Goal: Navigation & Orientation: Find specific page/section

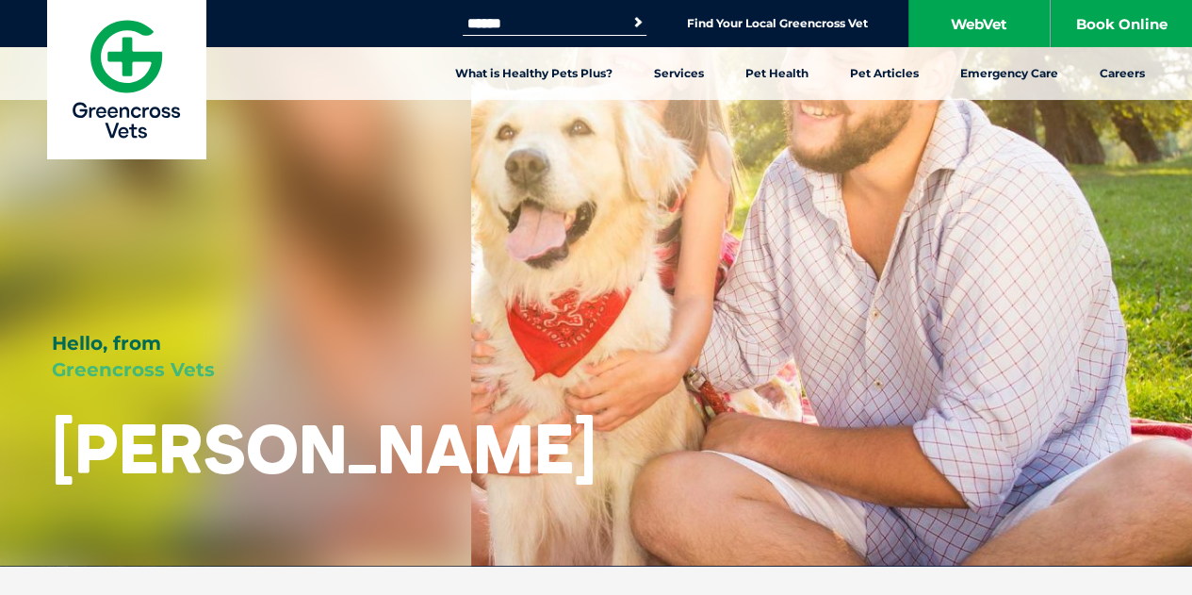
click at [799, 32] on li "Find Your Local Greencross Vet" at bounding box center [777, 23] width 181 height 22
click at [791, 25] on link "Find Your Local Greencross Vet" at bounding box center [777, 23] width 181 height 15
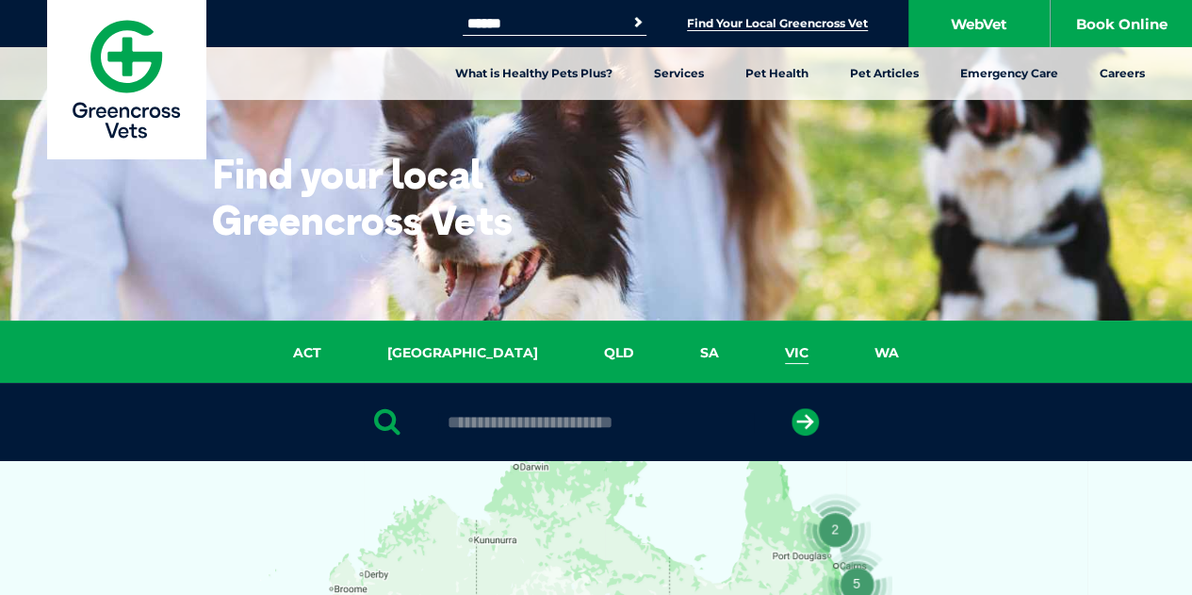
click at [752, 346] on link "VIC" at bounding box center [797, 353] width 90 height 22
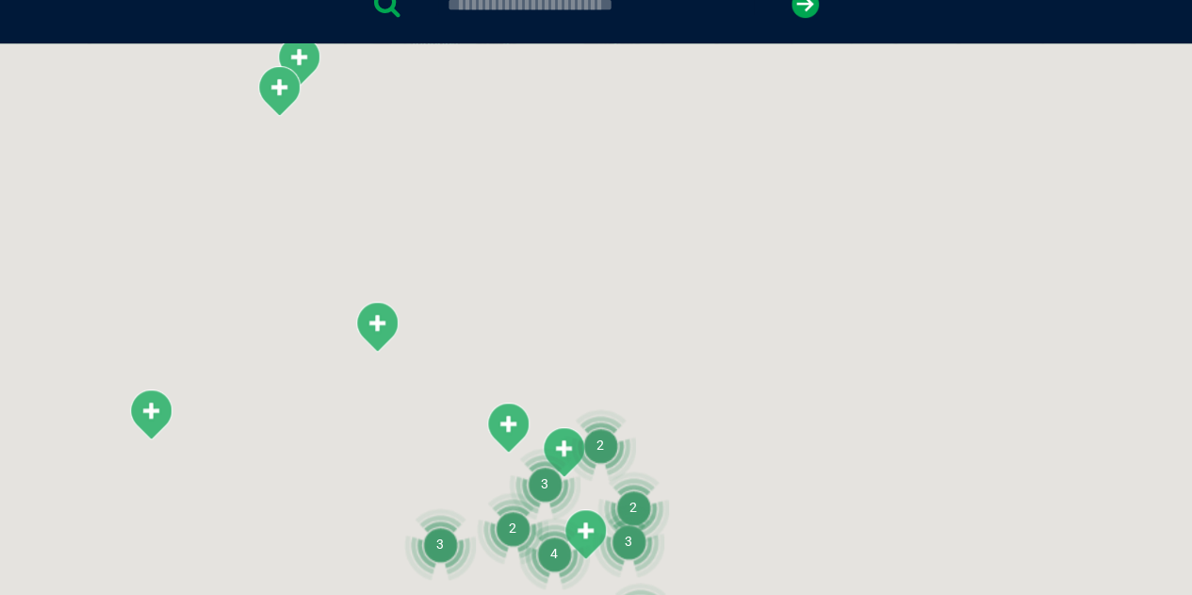
scroll to position [433, 0]
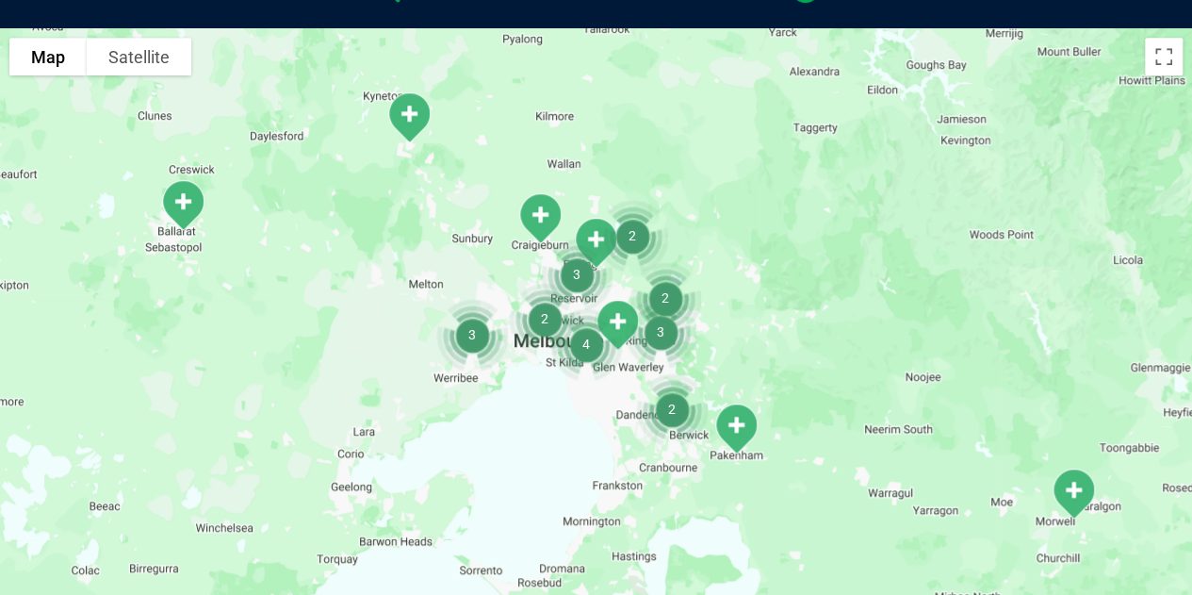
drag, startPoint x: 667, startPoint y: 375, endPoint x: 699, endPoint y: 174, distance: 203.3
click at [699, 174] on div at bounding box center [596, 392] width 1192 height 728
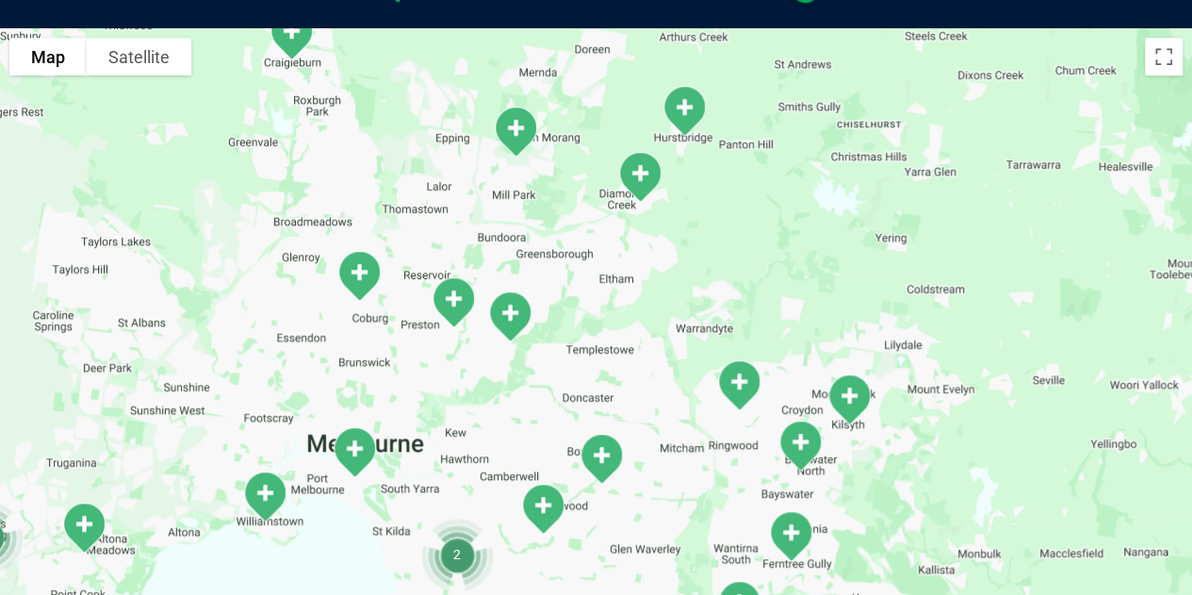
drag, startPoint x: 771, startPoint y: 342, endPoint x: 762, endPoint y: 196, distance: 146.4
click at [762, 196] on div at bounding box center [596, 392] width 1192 height 728
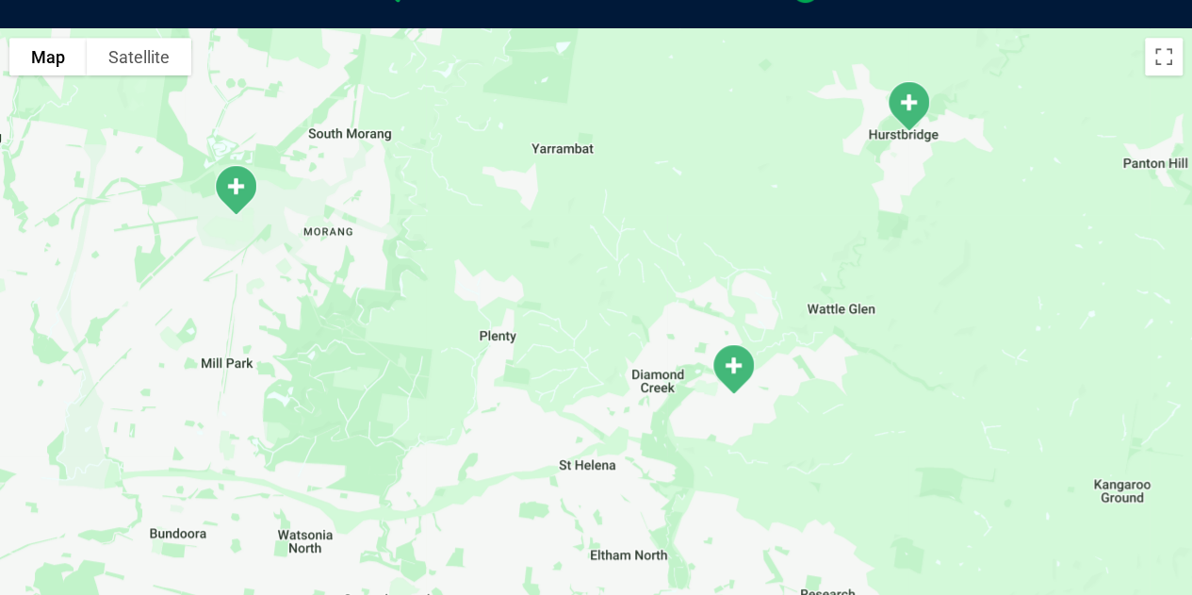
drag, startPoint x: 629, startPoint y: 162, endPoint x: 700, endPoint y: 395, distance: 243.6
click at [700, 395] on div at bounding box center [596, 392] width 1192 height 728
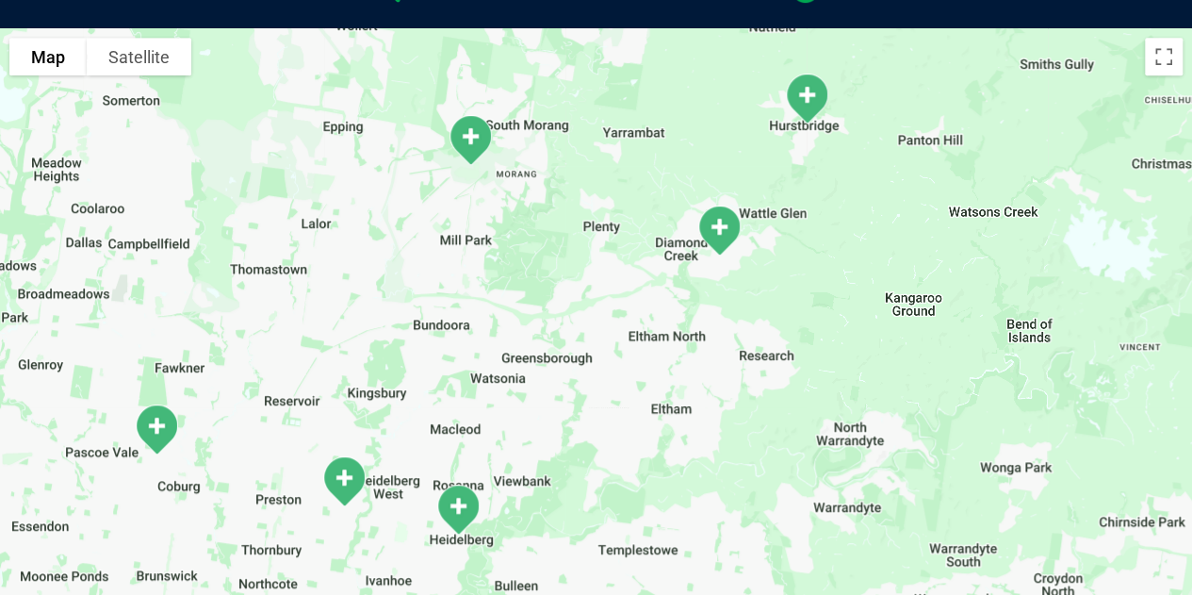
drag, startPoint x: 782, startPoint y: 388, endPoint x: 780, endPoint y: 227, distance: 161.2
click at [780, 227] on div at bounding box center [596, 392] width 1192 height 728
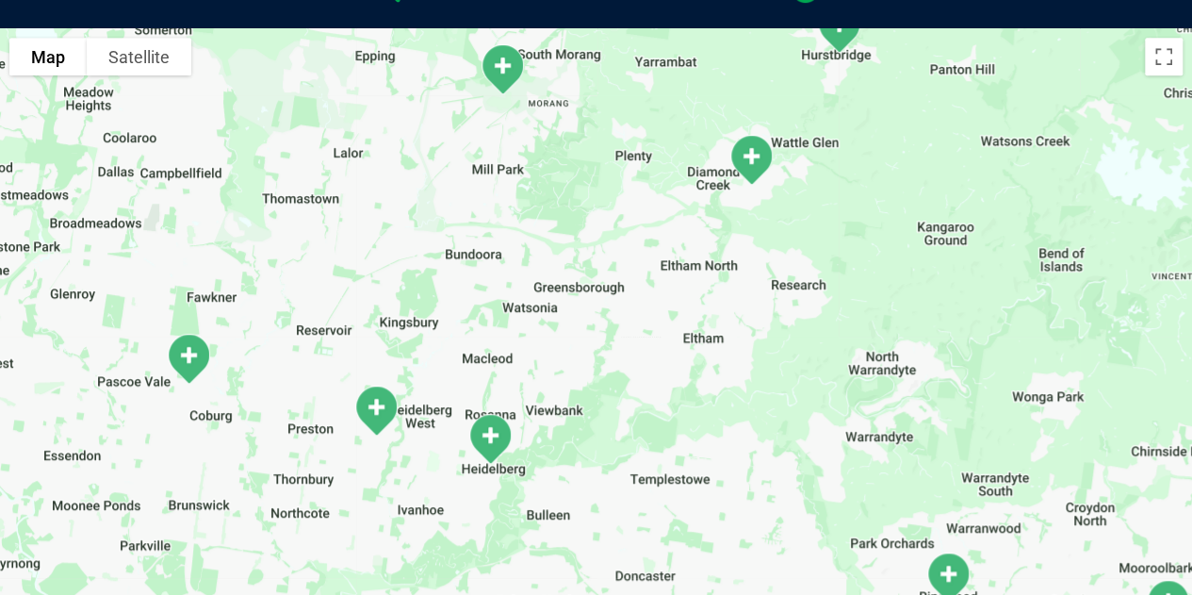
drag, startPoint x: 515, startPoint y: 523, endPoint x: 552, endPoint y: 436, distance: 94.6
click at [552, 436] on div at bounding box center [596, 392] width 1192 height 728
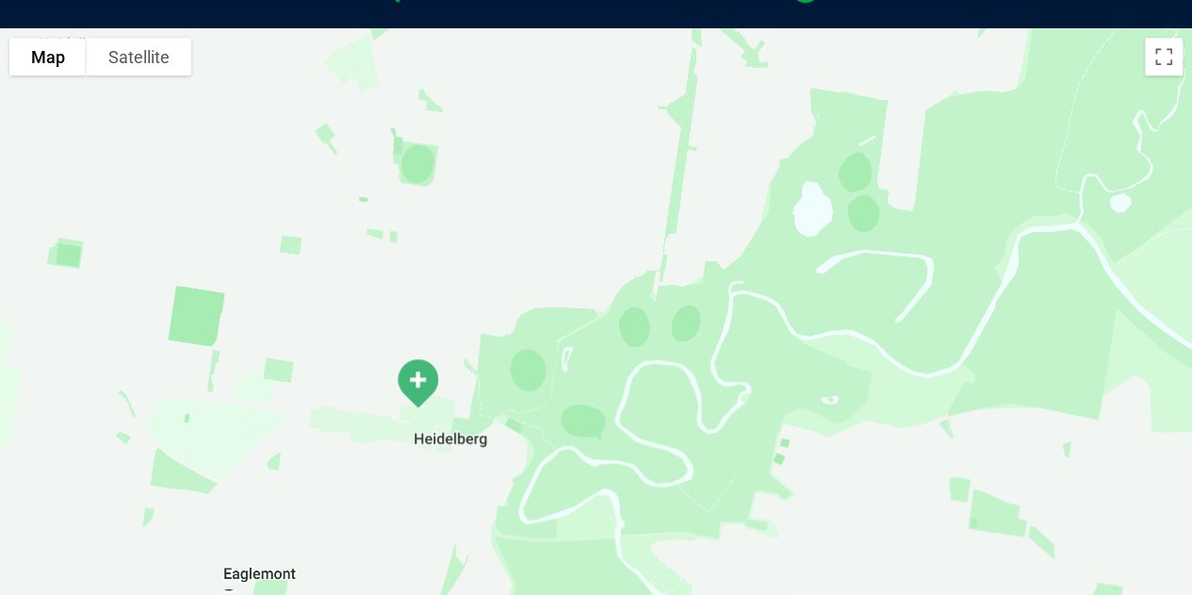
drag, startPoint x: 432, startPoint y: 527, endPoint x: 526, endPoint y: 246, distance: 296.3
click at [526, 246] on div at bounding box center [596, 392] width 1192 height 728
click at [419, 397] on img "Warringal" at bounding box center [417, 384] width 62 height 67
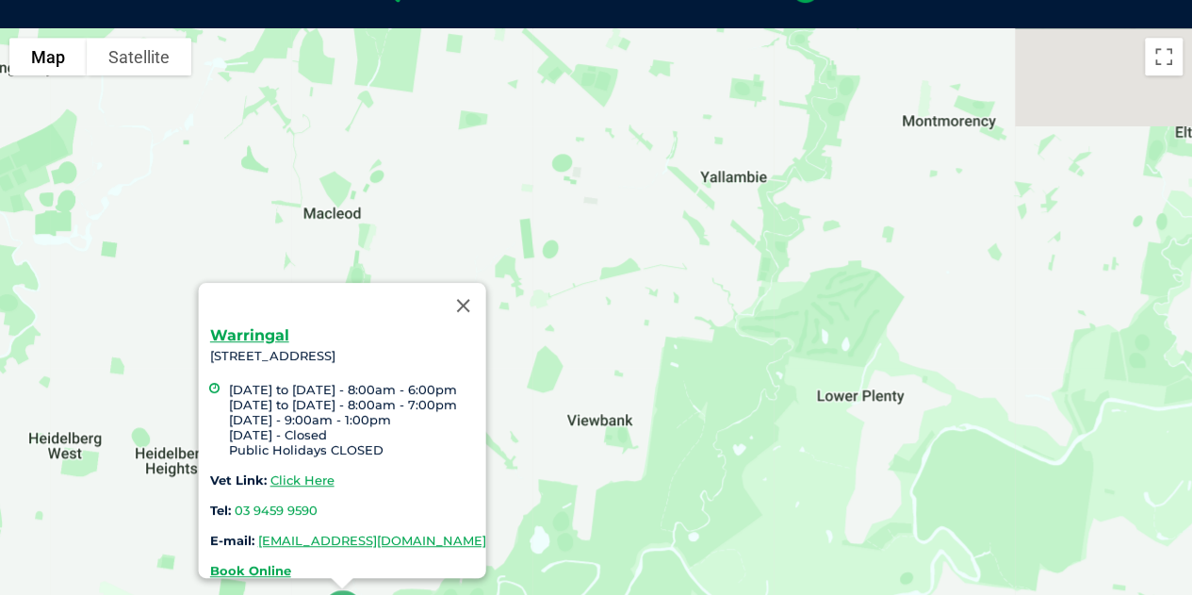
drag, startPoint x: 864, startPoint y: 162, endPoint x: 671, endPoint y: 455, distance: 351.1
click at [671, 455] on div "Warringal [STREET_ADDRESS] [DATE] to [DATE] - 8:00am - 6:00pm [DATE] to [DATE] …" at bounding box center [596, 392] width 1192 height 728
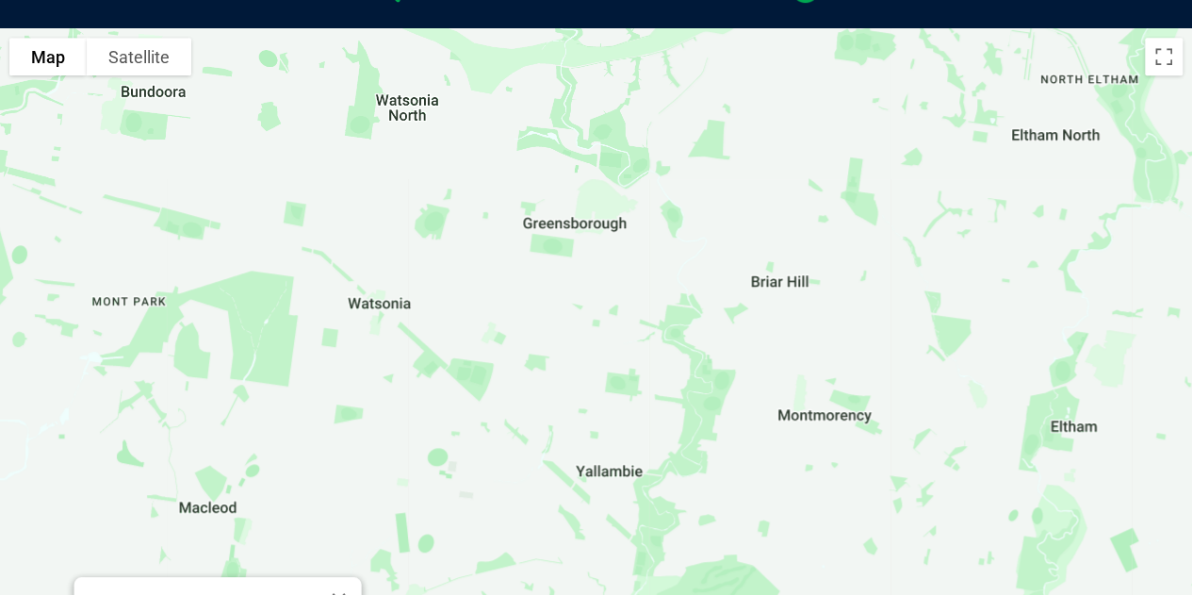
drag, startPoint x: 783, startPoint y: 222, endPoint x: 650, endPoint y: 549, distance: 353.1
click at [650, 549] on div "Warringal [STREET_ADDRESS] [DATE] to [DATE] - 8:00am - 6:00pm [DATE] to [DATE] …" at bounding box center [596, 392] width 1192 height 728
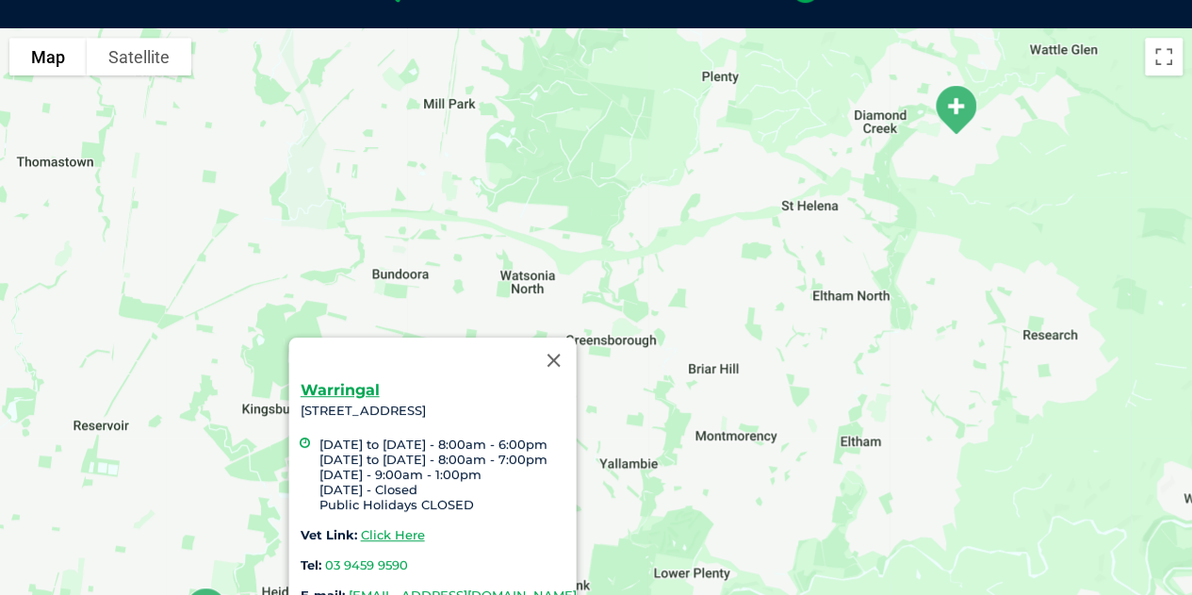
click at [657, 321] on div "Warringal [STREET_ADDRESS] [DATE] to [DATE] - 8:00am - 6:00pm [DATE] to [DATE] …" at bounding box center [596, 392] width 1192 height 728
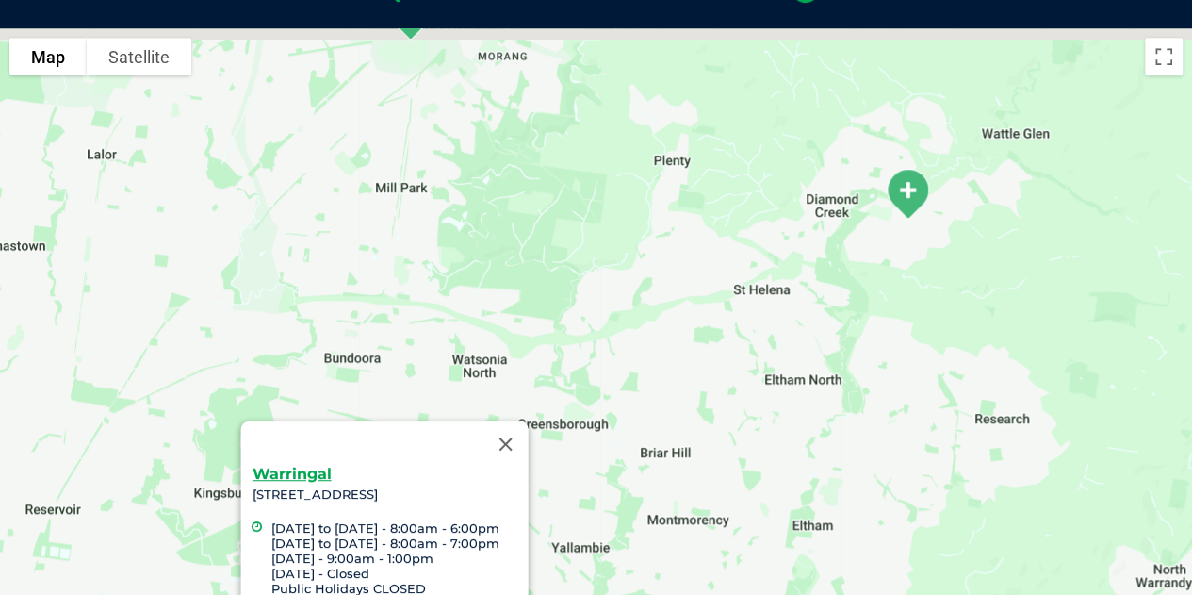
drag, startPoint x: 700, startPoint y: 337, endPoint x: 618, endPoint y: 426, distance: 120.7
click at [618, 426] on div "Warringal [STREET_ADDRESS] [DATE] to [DATE] - 8:00am - 6:00pm [DATE] to [DATE] …" at bounding box center [596, 392] width 1192 height 728
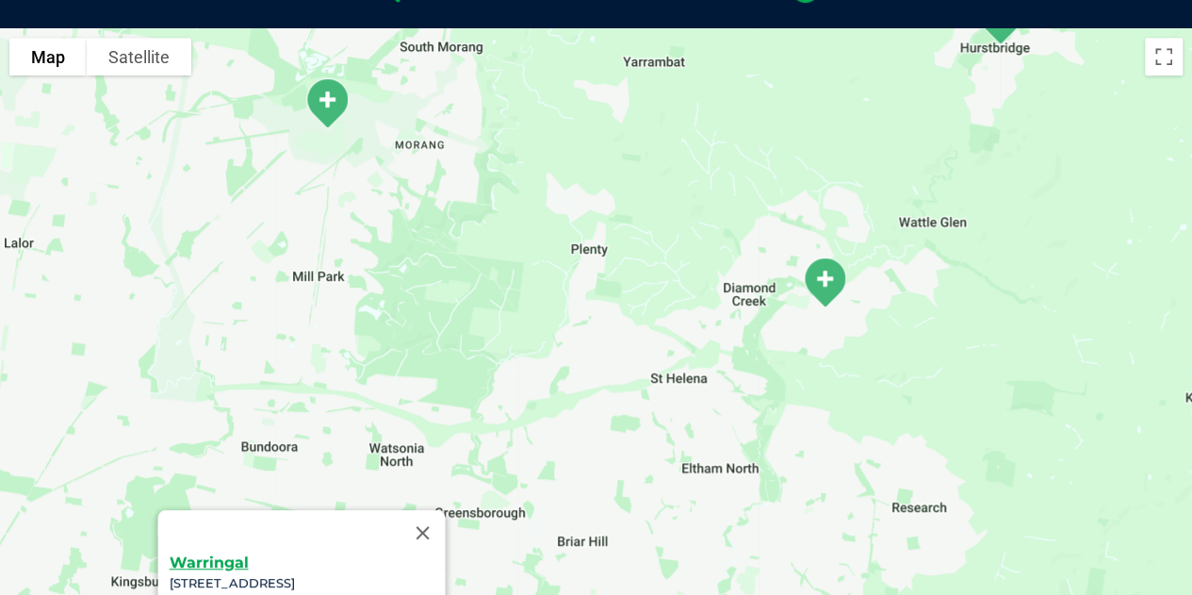
click at [816, 286] on img "Diamond Creek" at bounding box center [825, 282] width 62 height 67
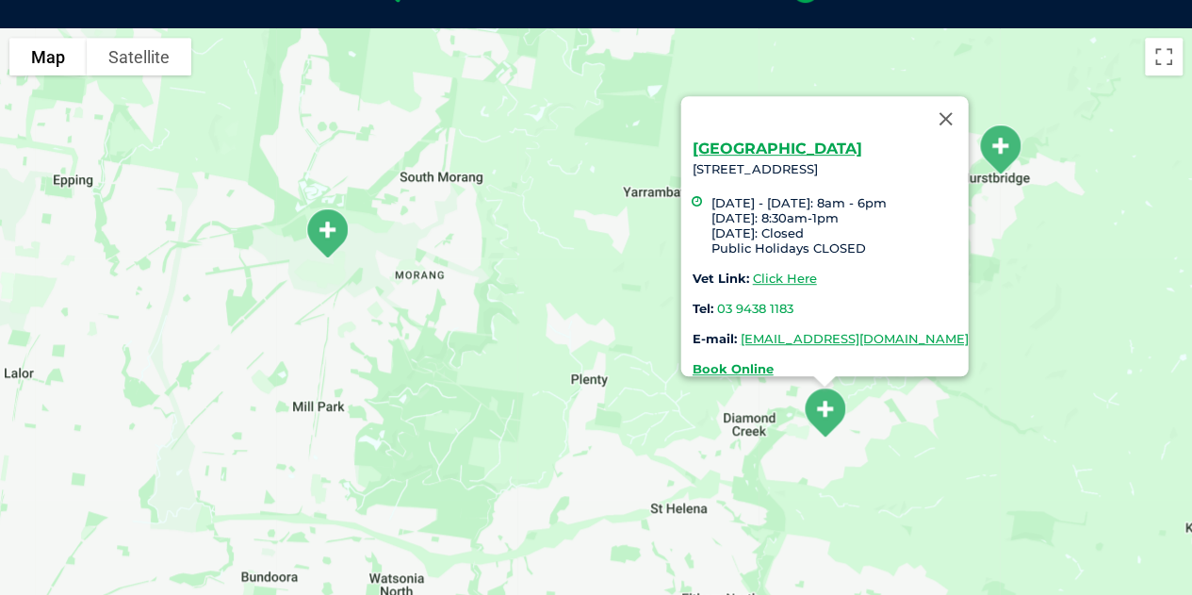
click at [332, 241] on img "South Morang" at bounding box center [327, 233] width 62 height 67
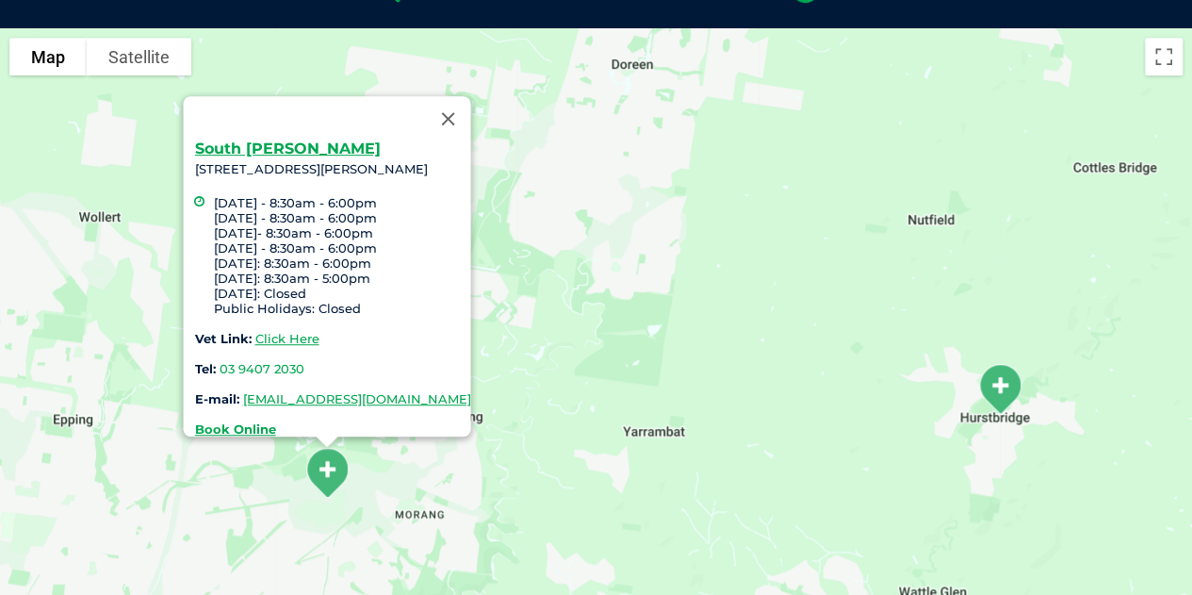
click at [995, 384] on img "Hurstbridge" at bounding box center [1000, 388] width 62 height 67
